Goal: Information Seeking & Learning: Compare options

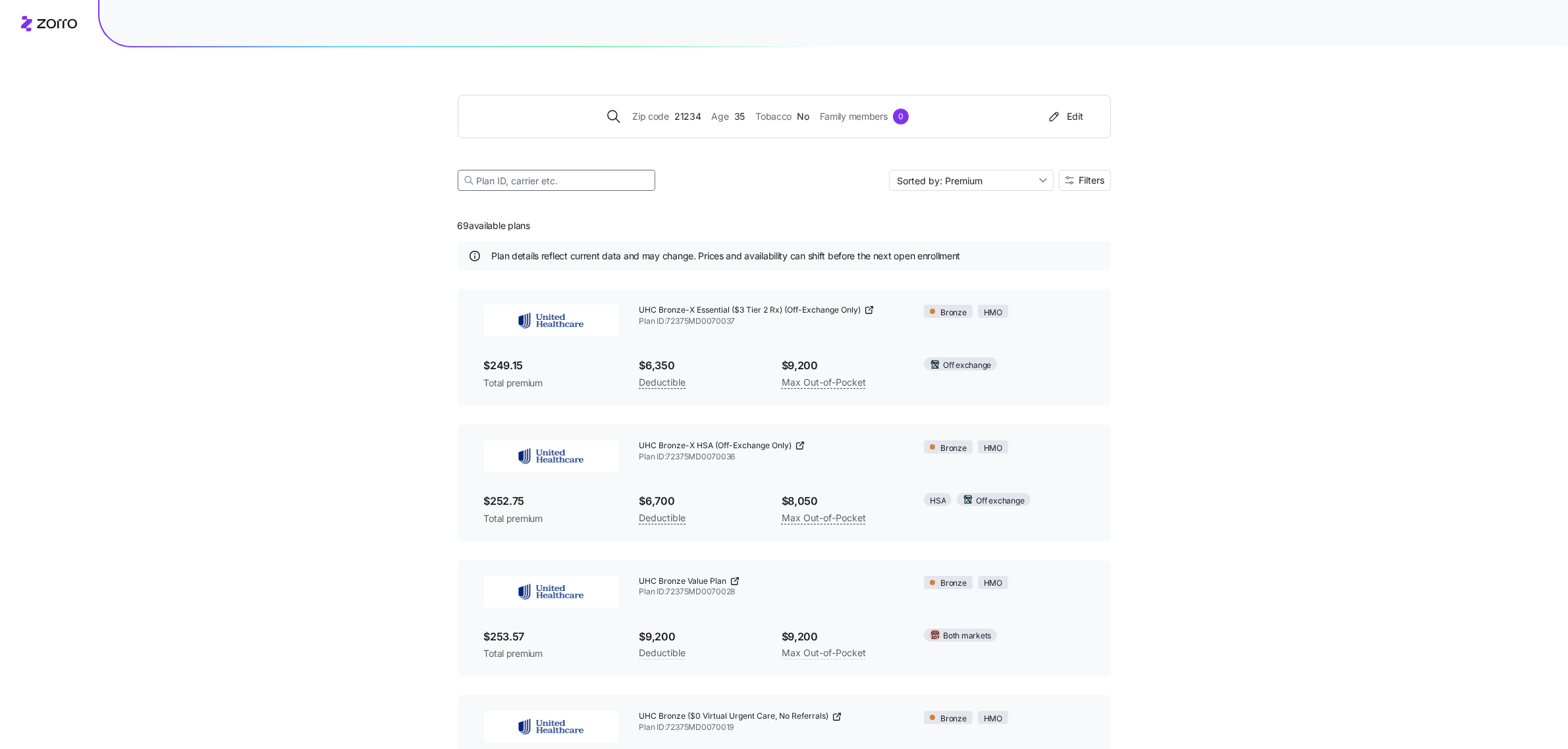
click at [610, 172] on input at bounding box center [556, 180] width 198 height 21
click at [537, 185] on input at bounding box center [556, 180] width 198 height 21
click at [1033, 178] on input "Sorted by: Premium" at bounding box center [972, 180] width 165 height 21
click at [1249, 208] on div "Zip code 21234 Age 35 Tobacco No Family members 0 Edit Sorted by: Premium Filte…" at bounding box center [784, 474] width 1568 height 948
click at [548, 185] on input at bounding box center [556, 180] width 198 height 21
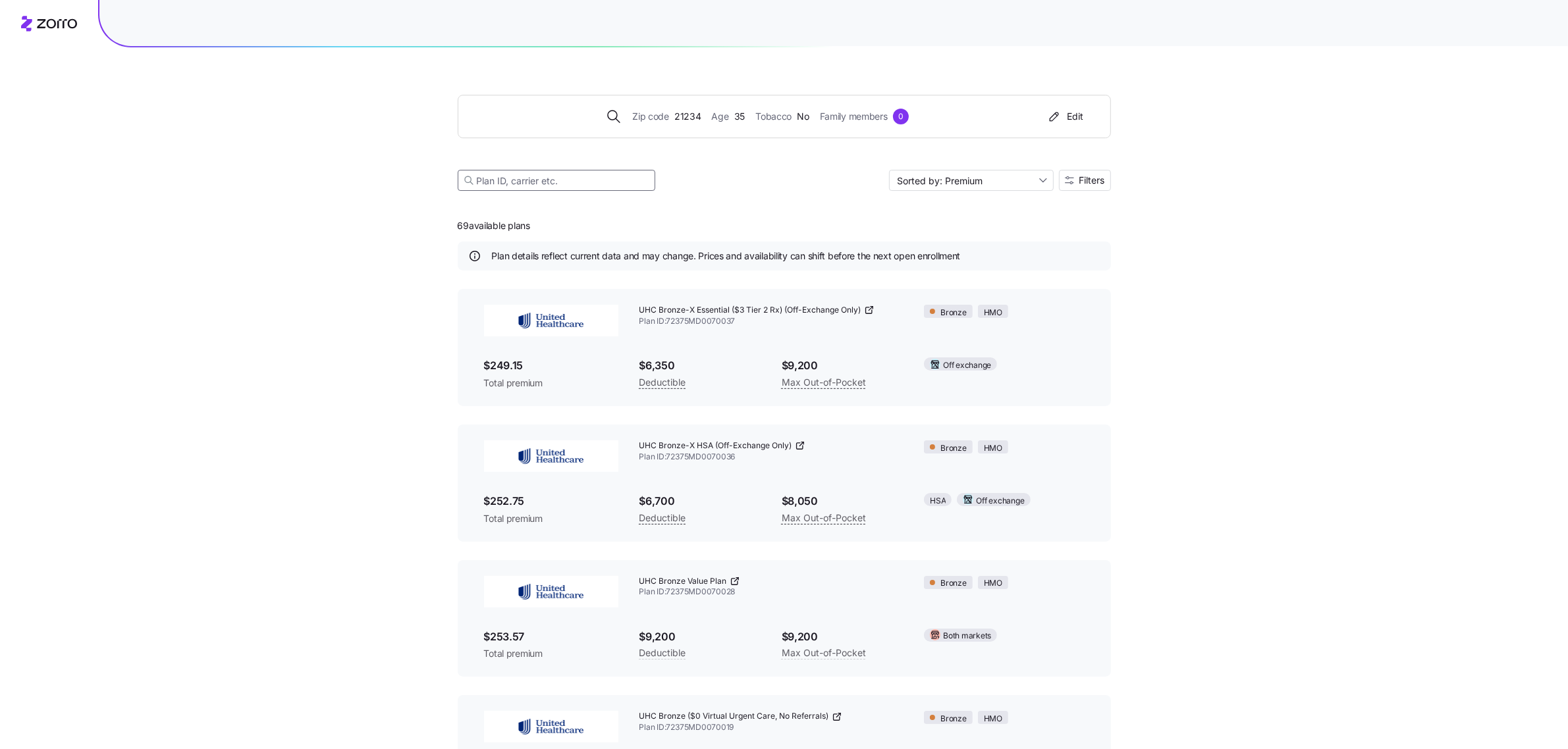
click at [540, 182] on input at bounding box center [556, 180] width 198 height 21
click at [1083, 186] on button "Filters" at bounding box center [1086, 180] width 52 height 21
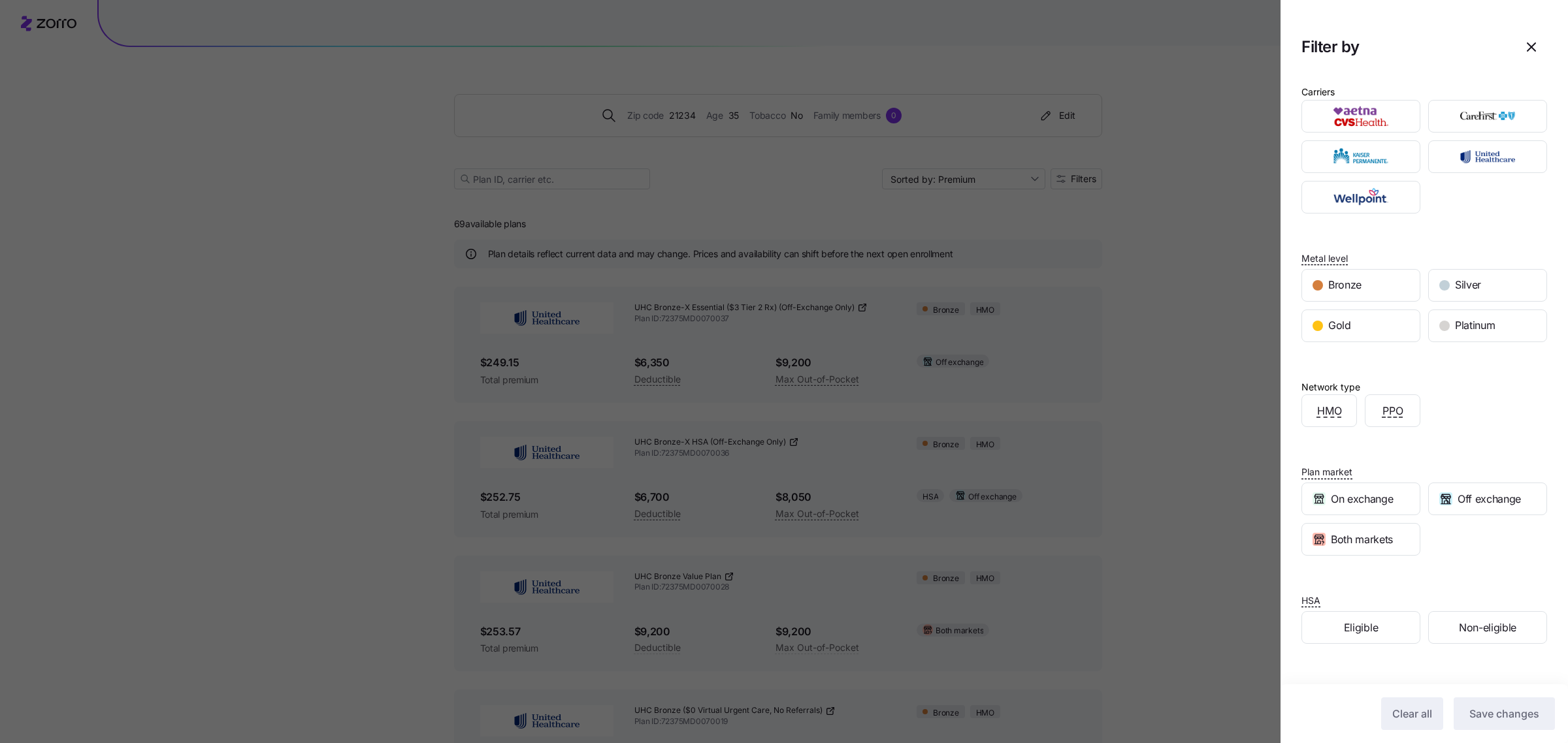
click at [1160, 230] on div at bounding box center [784, 372] width 1568 height 743
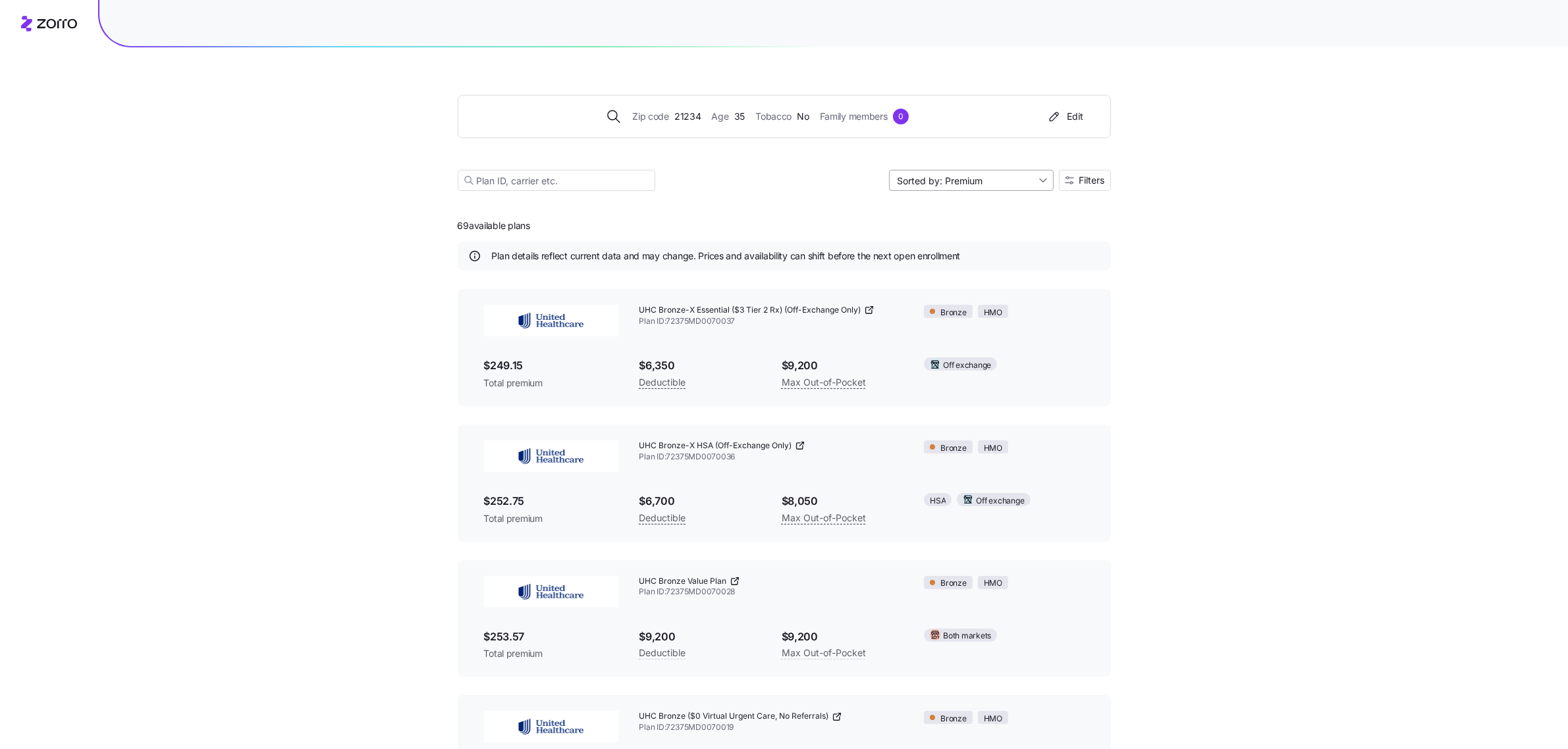
click at [1015, 181] on input "Sorted by: Premium" at bounding box center [972, 180] width 165 height 21
click at [1090, 176] on span "Filters" at bounding box center [1092, 181] width 25 height 9
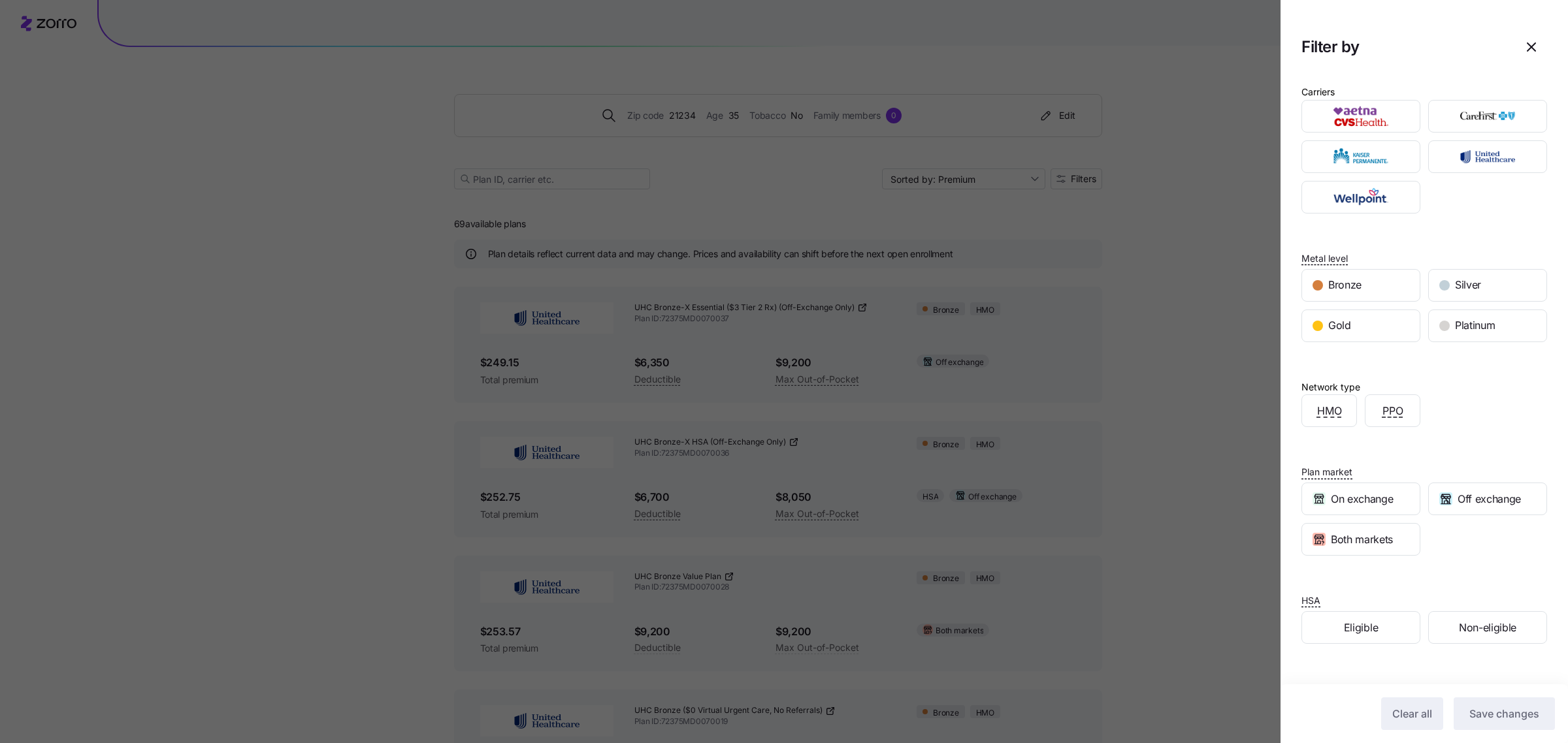
click at [1174, 173] on div at bounding box center [784, 372] width 1568 height 743
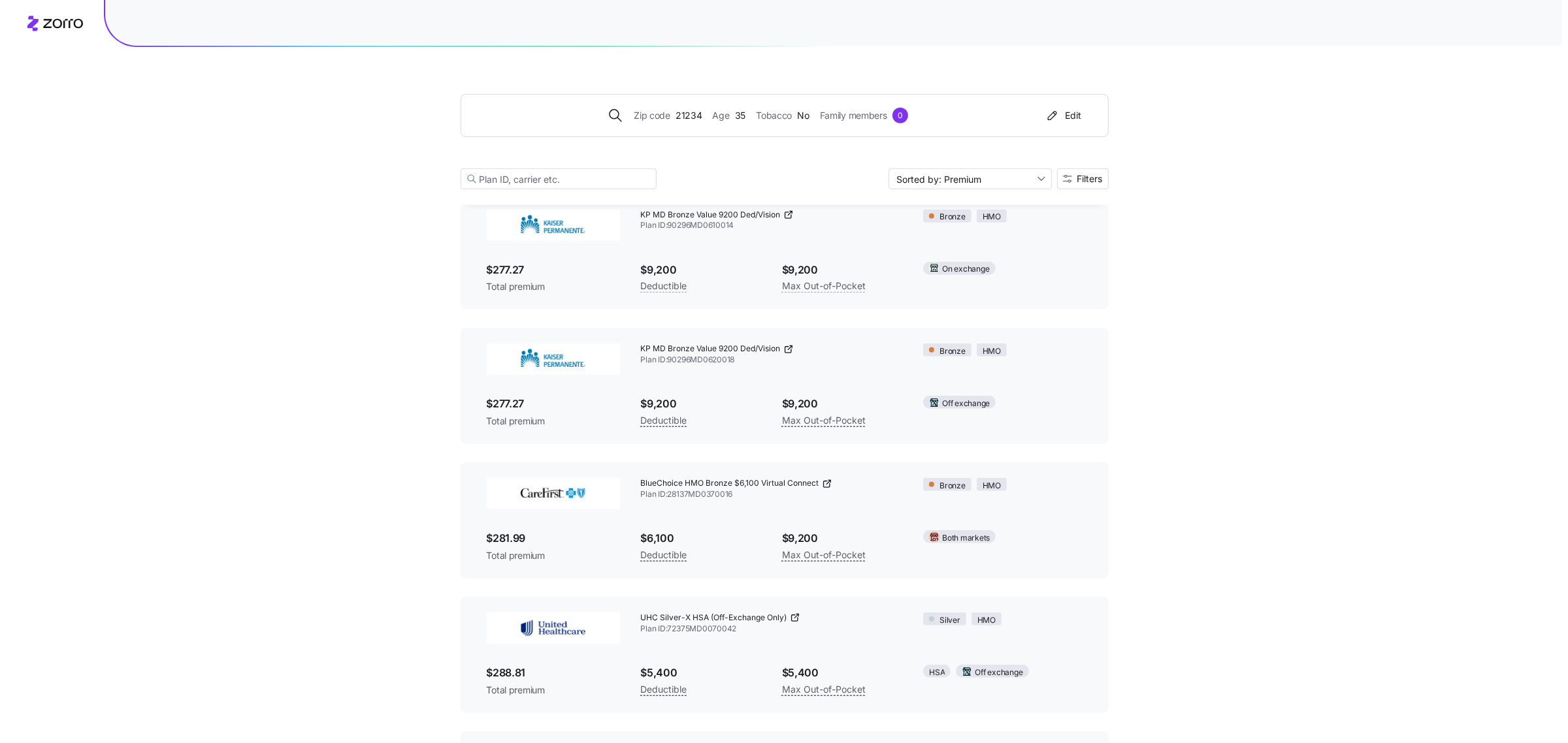
scroll to position [1006, 0]
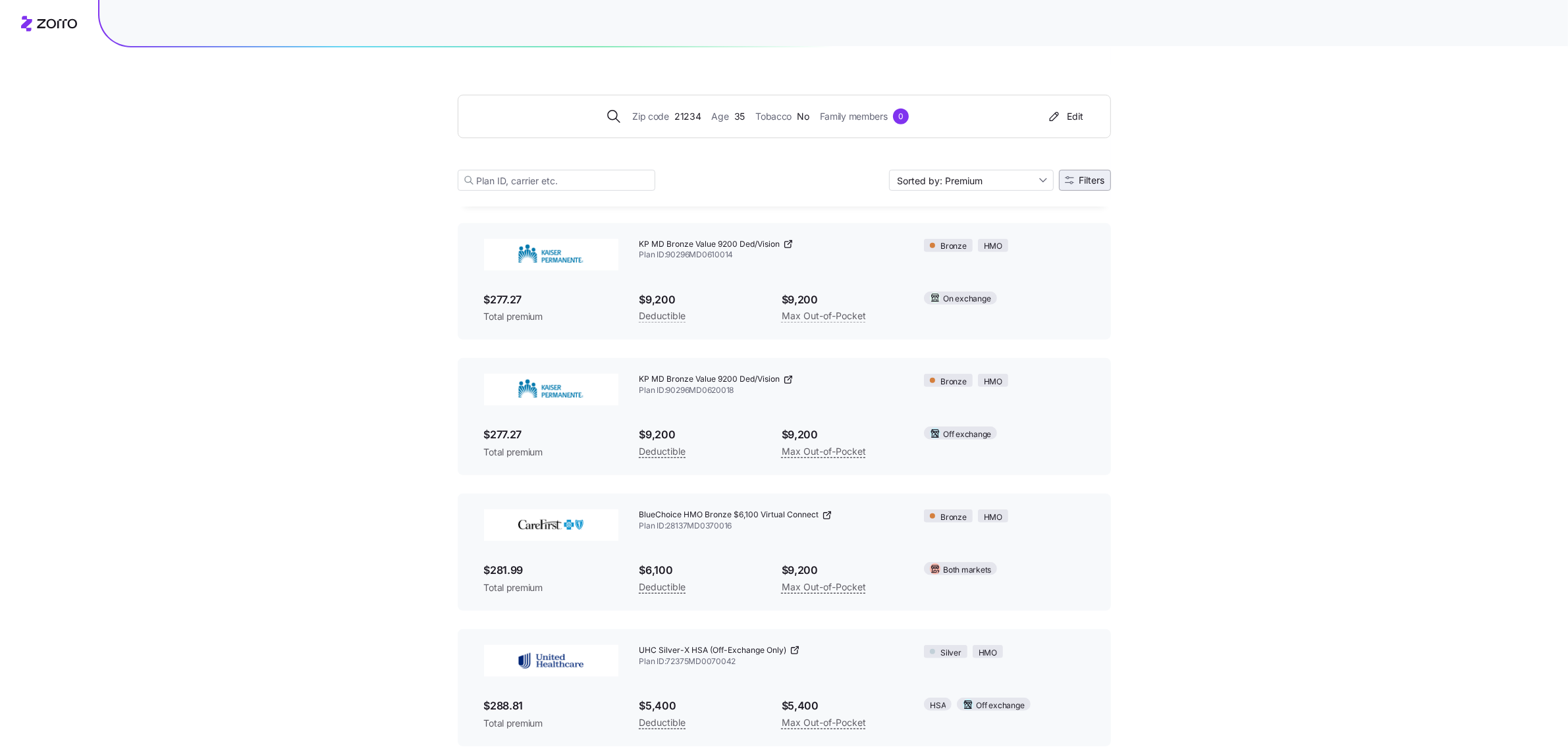
click at [1094, 186] on button "Filters" at bounding box center [1086, 180] width 52 height 21
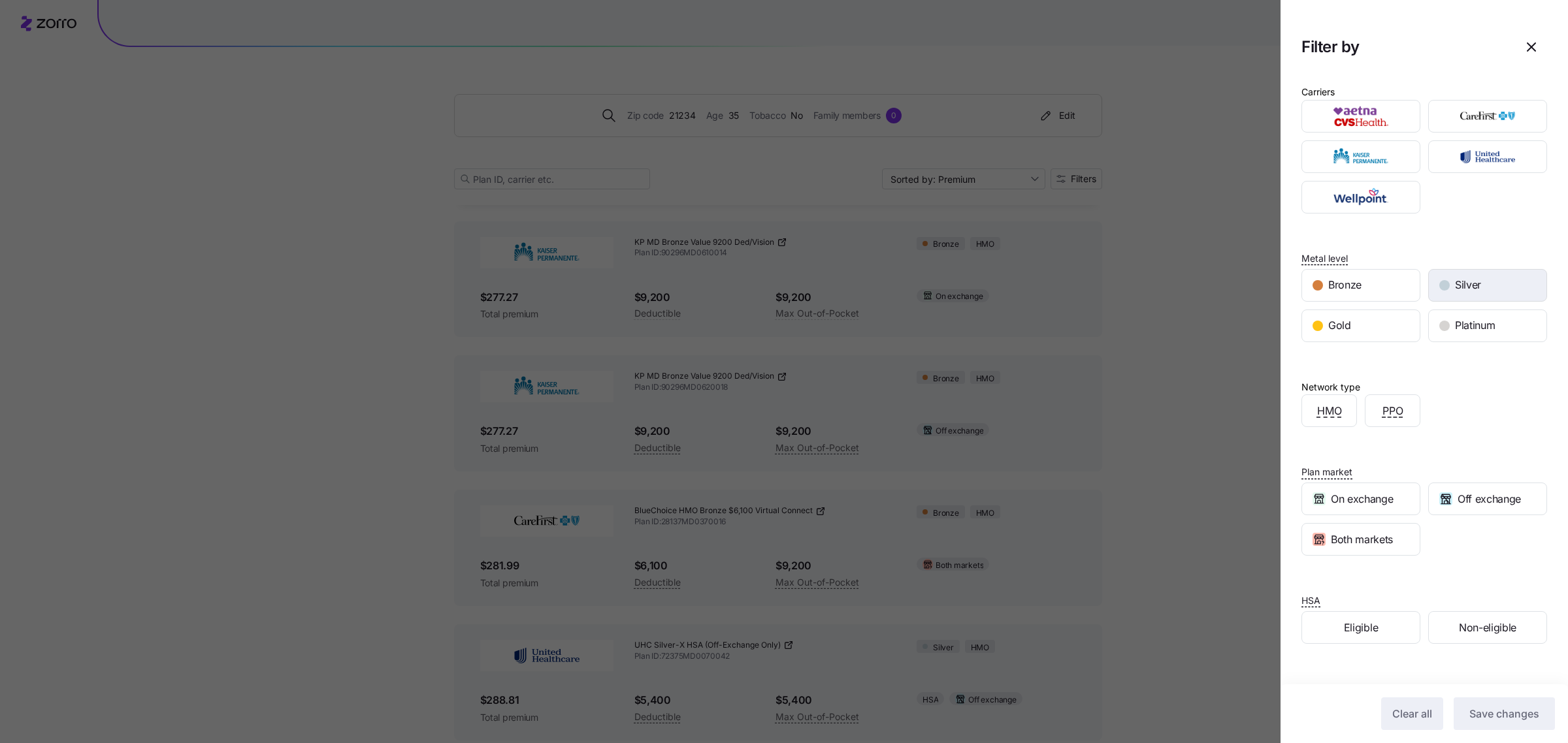
click at [1480, 282] on div "Silver" at bounding box center [1487, 285] width 118 height 31
click at [1357, 327] on div "Gold" at bounding box center [1360, 326] width 118 height 31
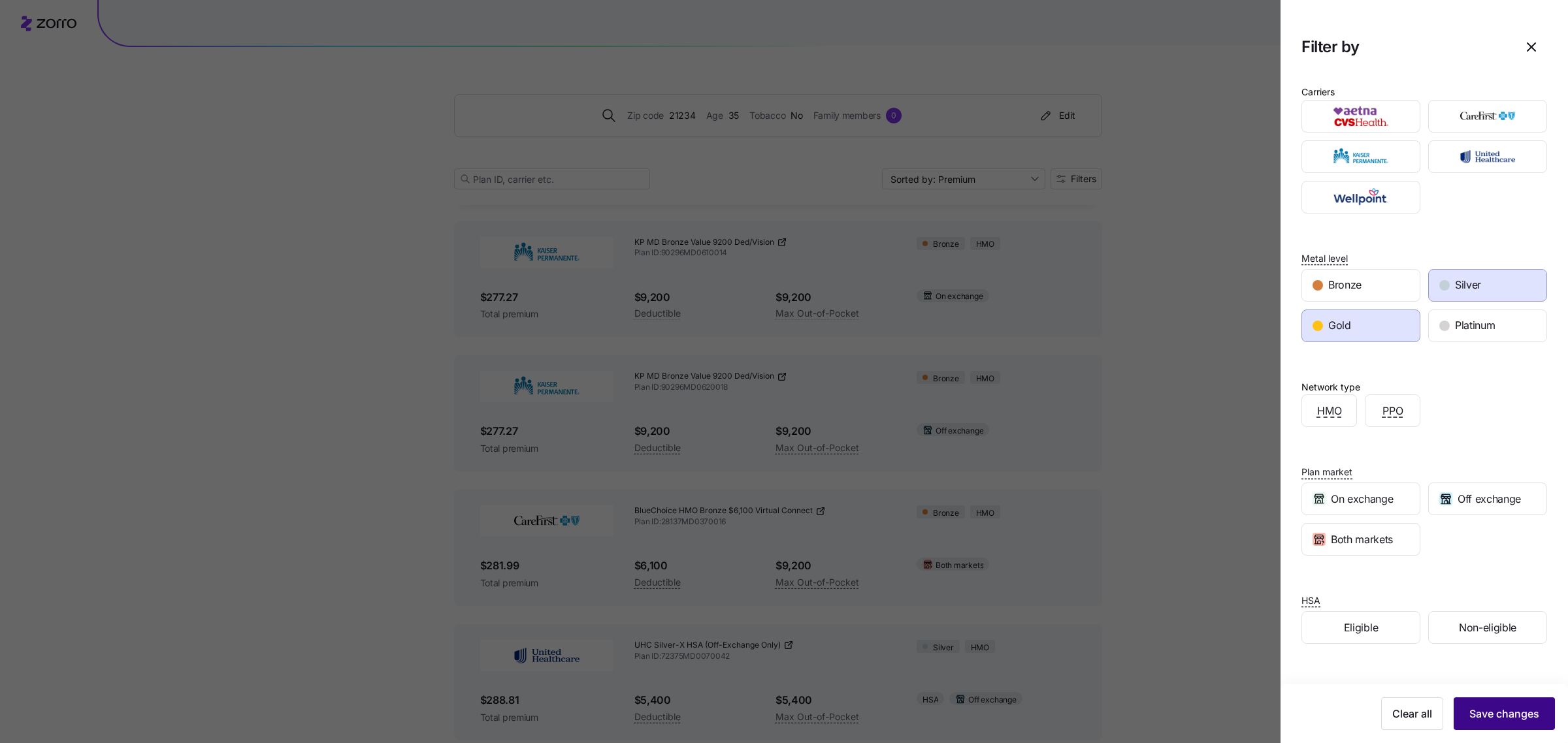
click at [1502, 709] on span "Save changes" at bounding box center [1504, 713] width 70 height 16
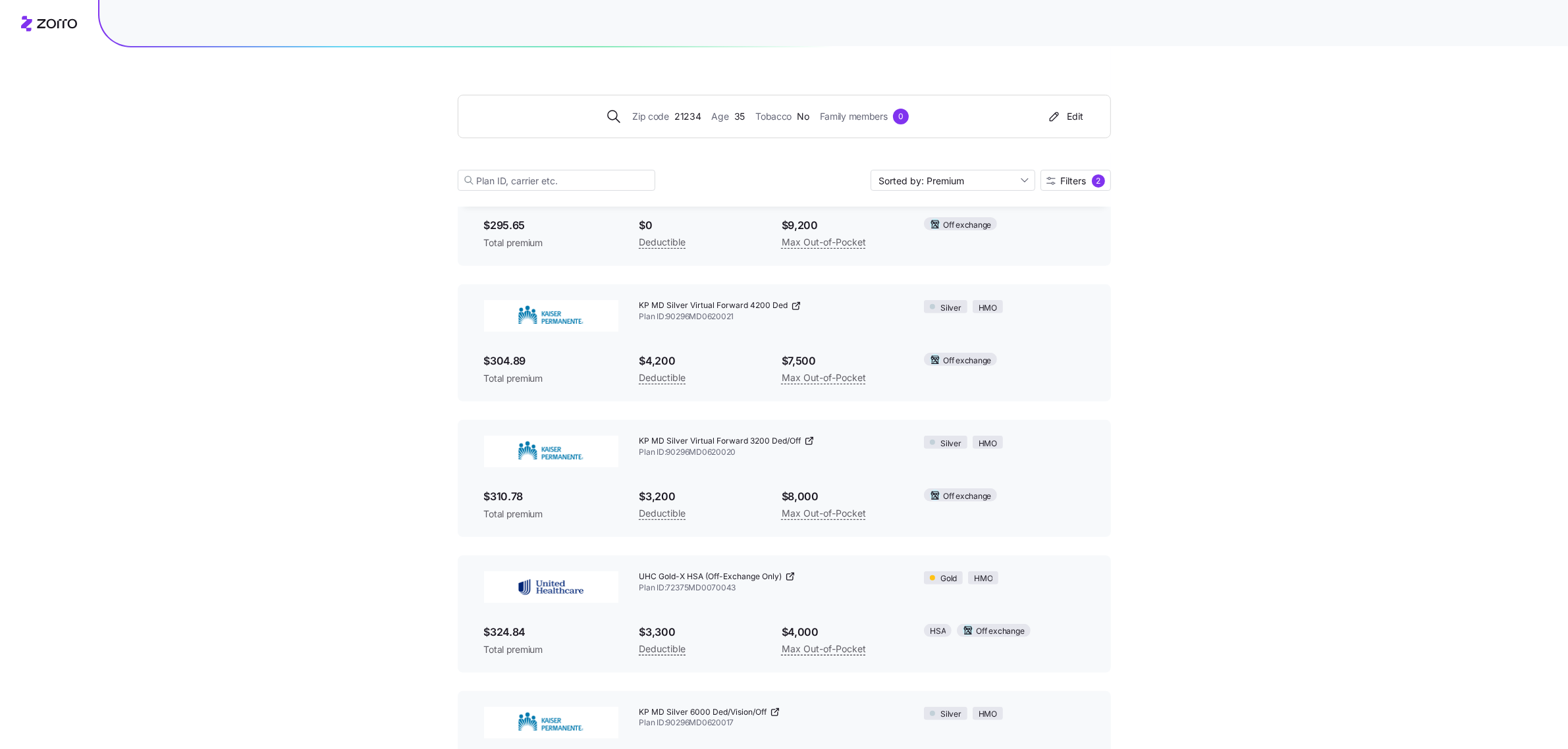
scroll to position [576, 0]
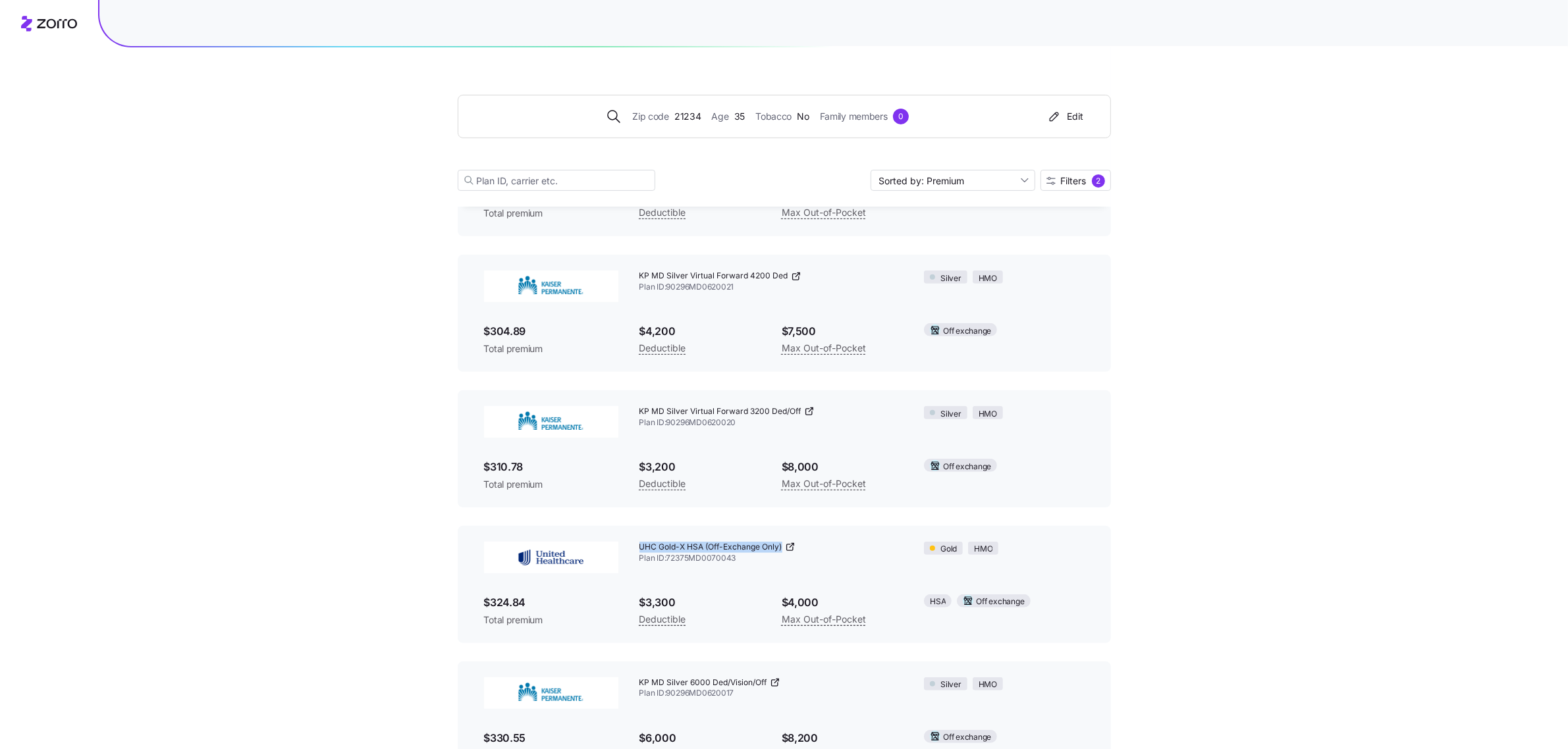
drag, startPoint x: 640, startPoint y: 544, endPoint x: 794, endPoint y: 548, distance: 154.1
click at [794, 548] on div "UHC Gold-X HSA (Off-Exchange Only)" at bounding box center [771, 548] width 264 height 12
click at [749, 612] on div "Deductible" at bounding box center [700, 618] width 122 height 16
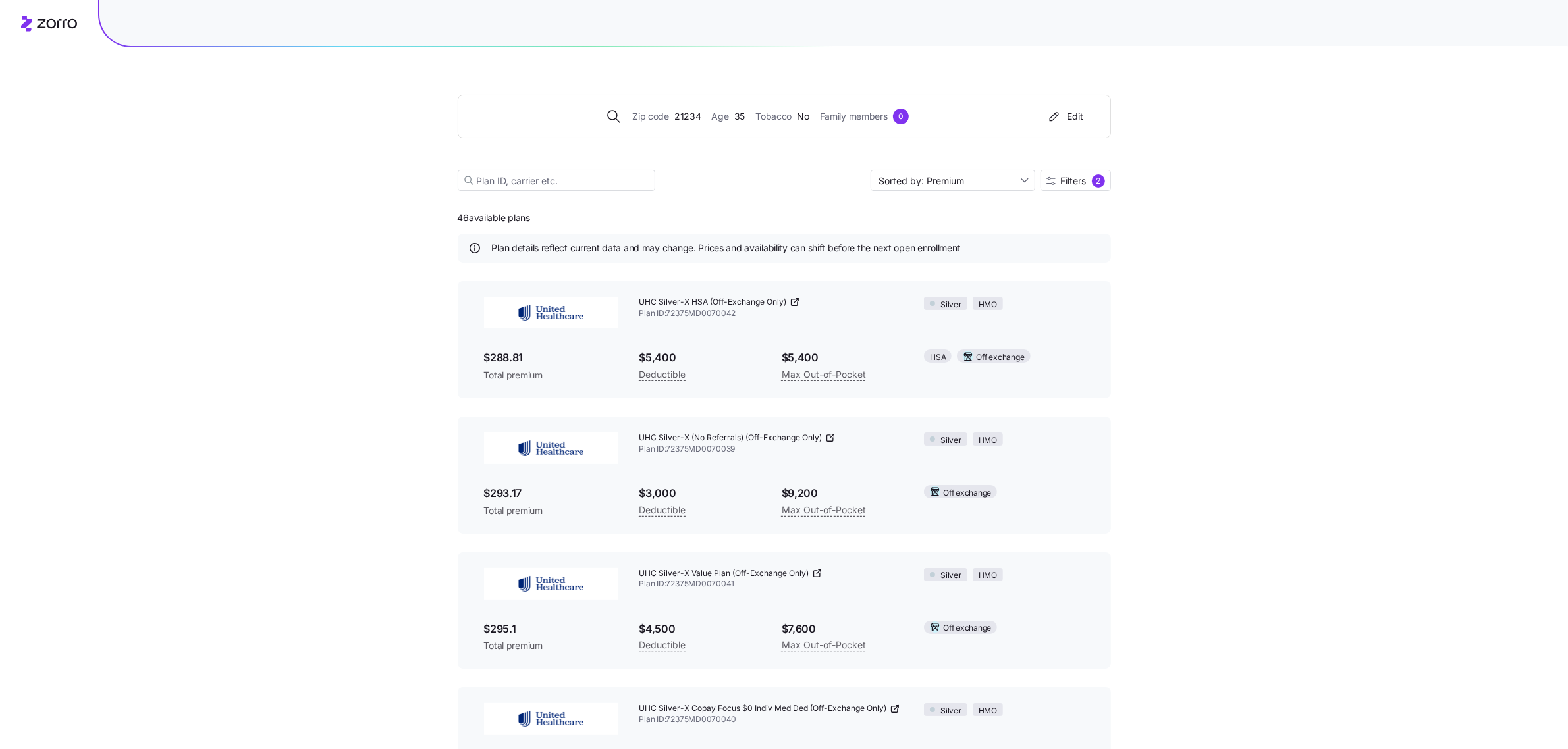
scroll to position [0, 0]
